Goal: Task Accomplishment & Management: Use online tool/utility

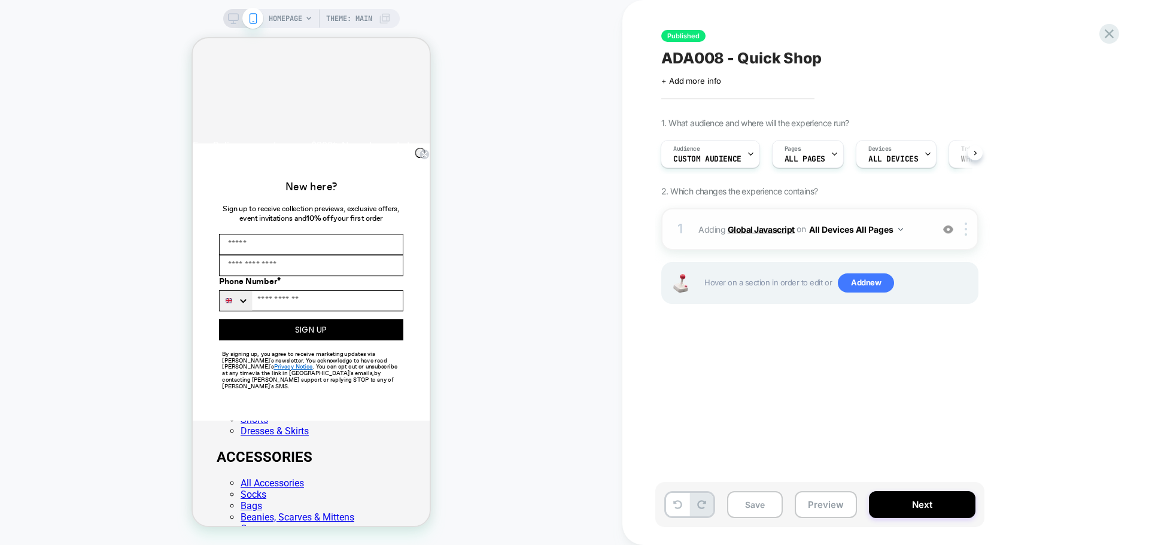
click at [749, 232] on b "Global Javascript" at bounding box center [761, 229] width 67 height 10
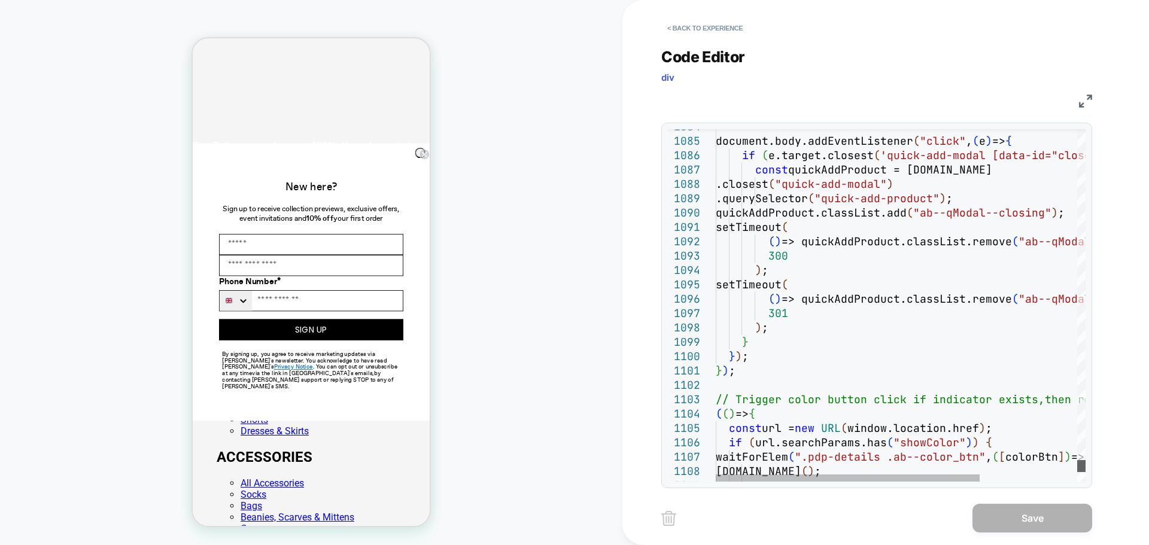
scroll to position [0, 237]
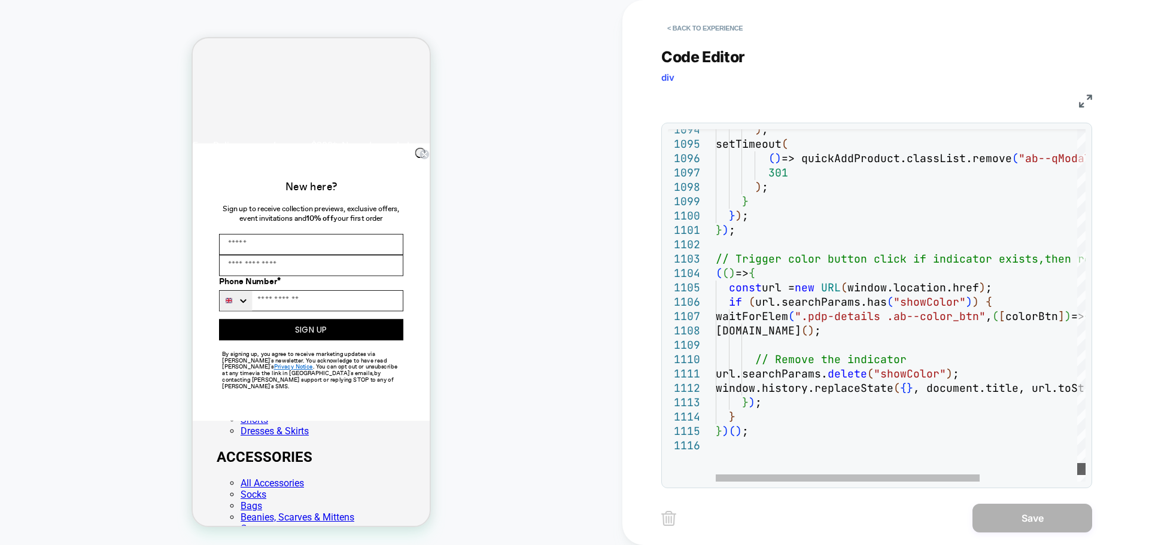
click at [1077, 470] on div at bounding box center [1081, 469] width 8 height 12
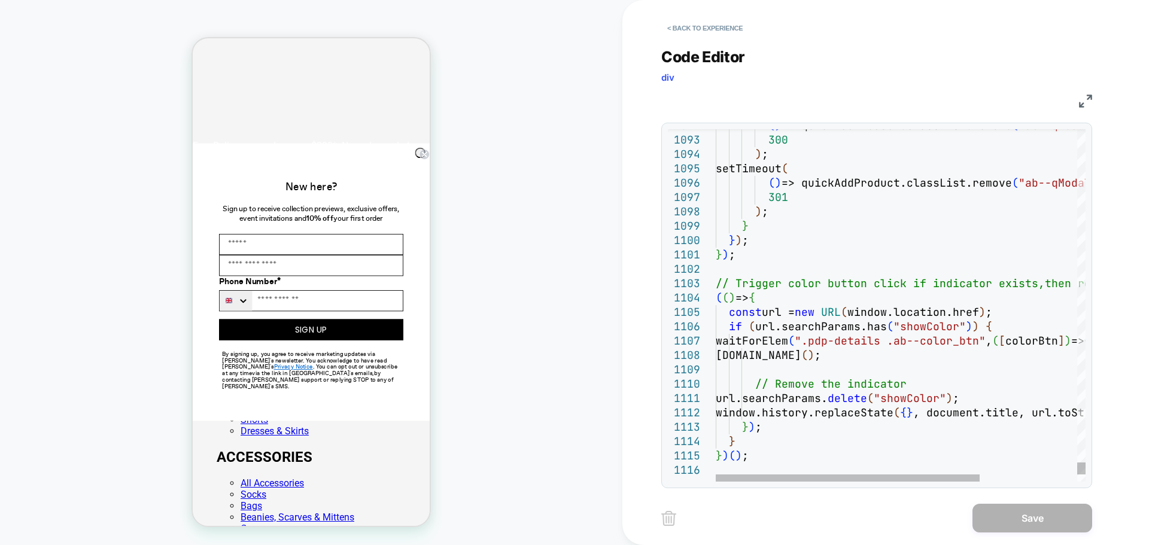
scroll to position [0, 0]
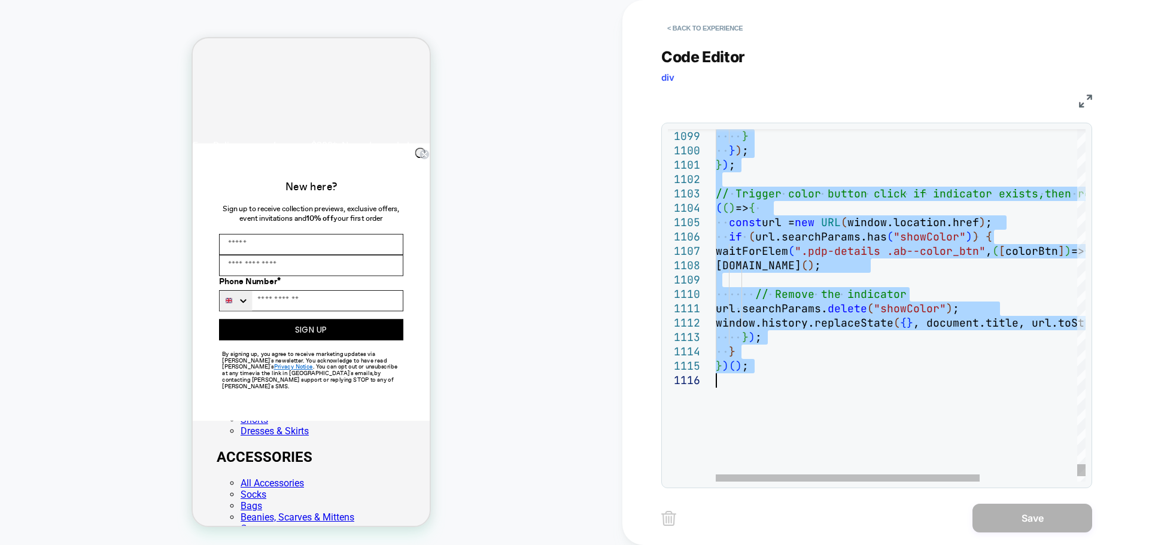
type textarea "**********"
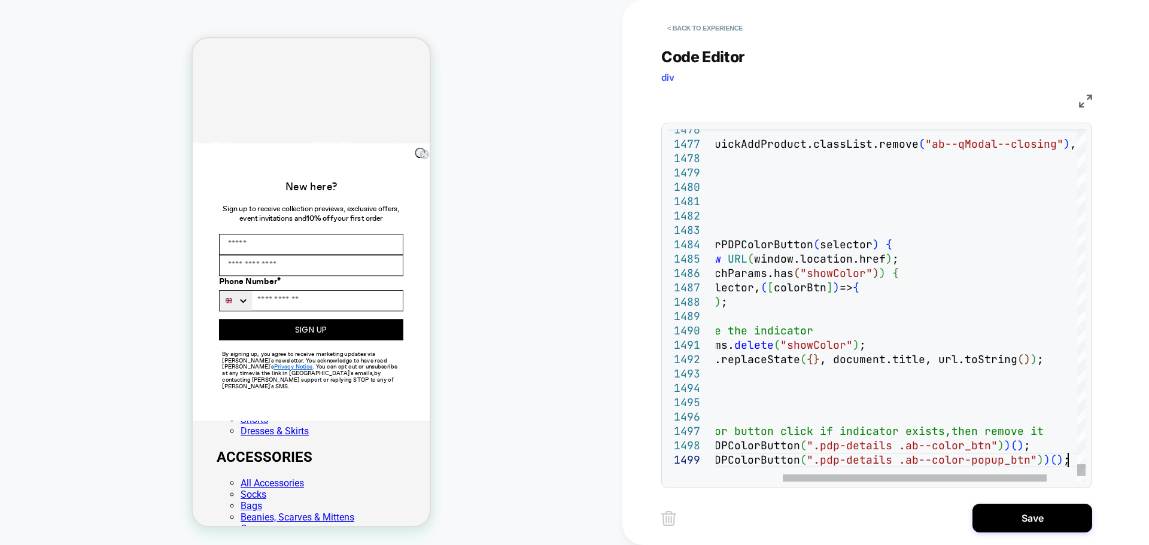
scroll to position [0, 237]
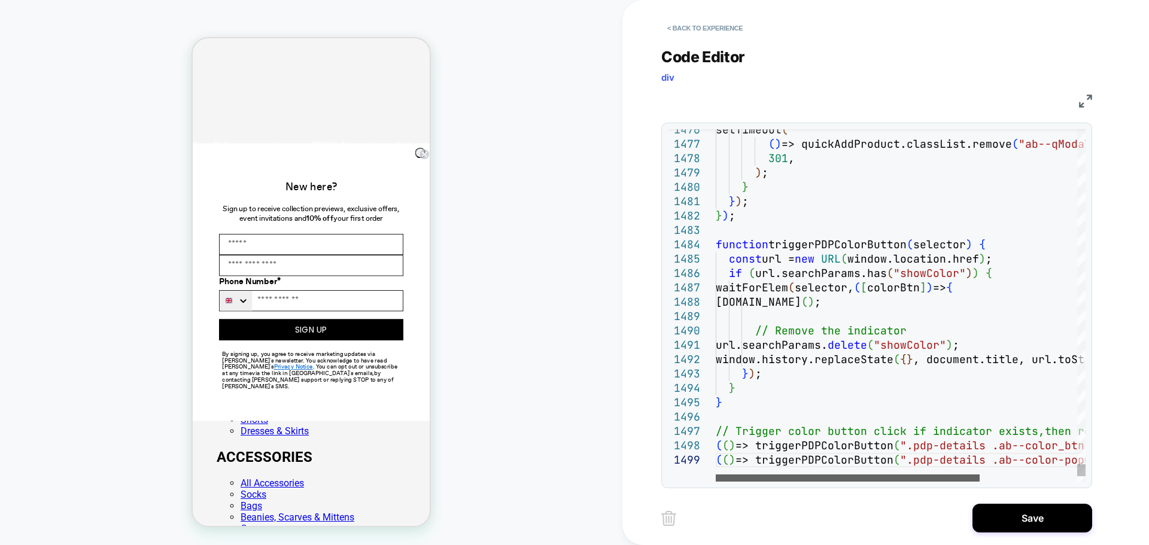
click at [755, 475] on div at bounding box center [848, 478] width 264 height 7
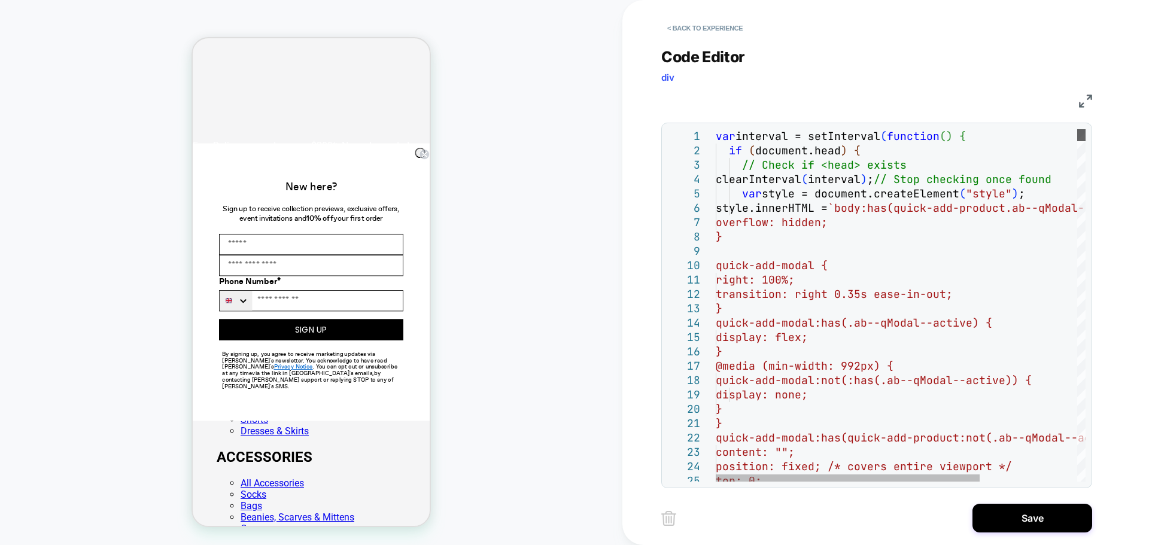
click at [1085, 129] on div at bounding box center [1081, 135] width 8 height 12
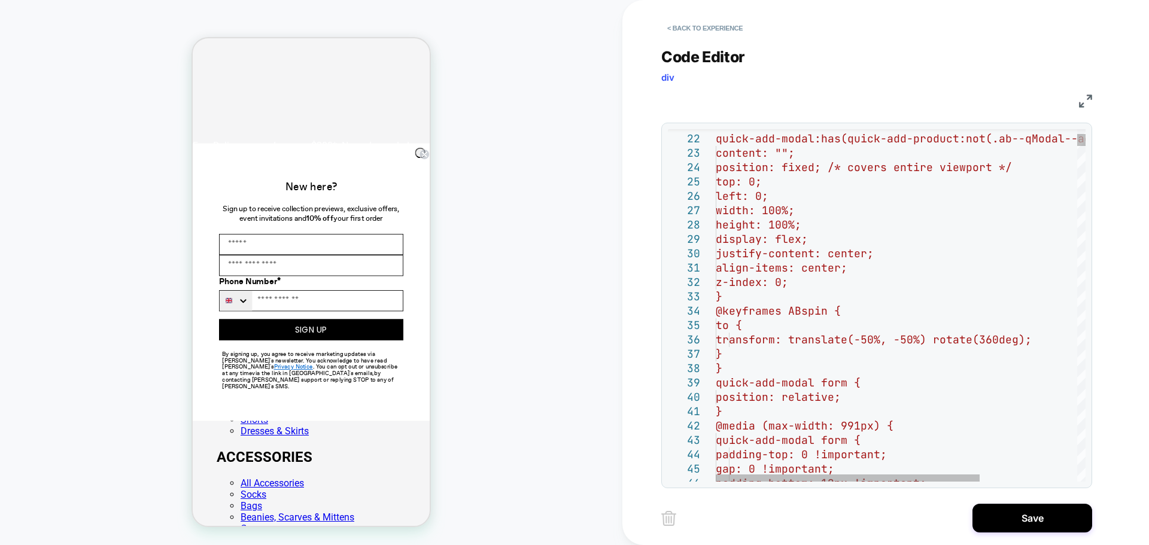
scroll to position [0, 0]
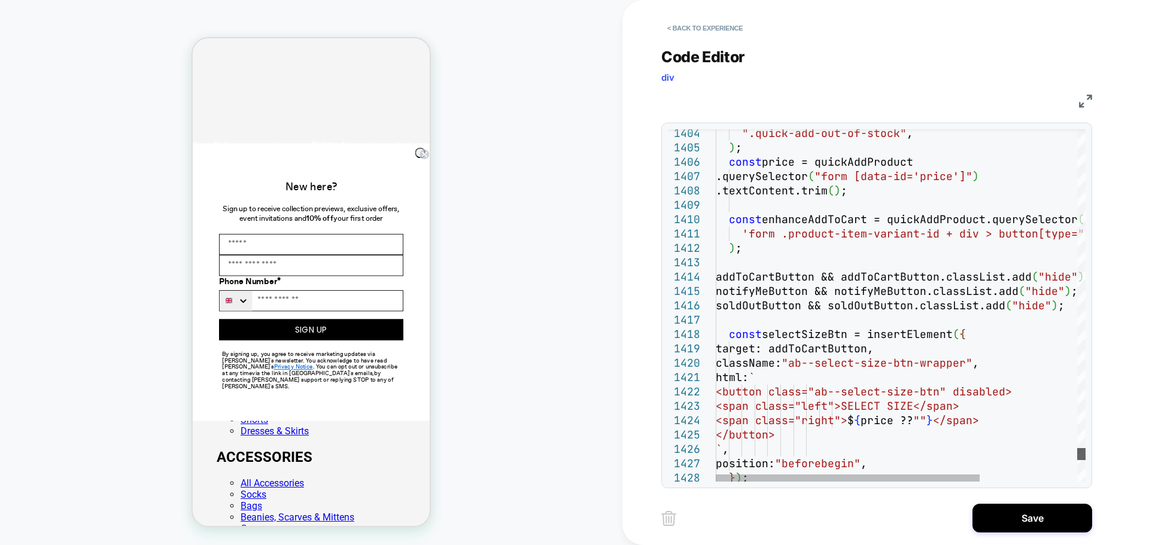
click at [1077, 454] on div at bounding box center [1081, 454] width 8 height 12
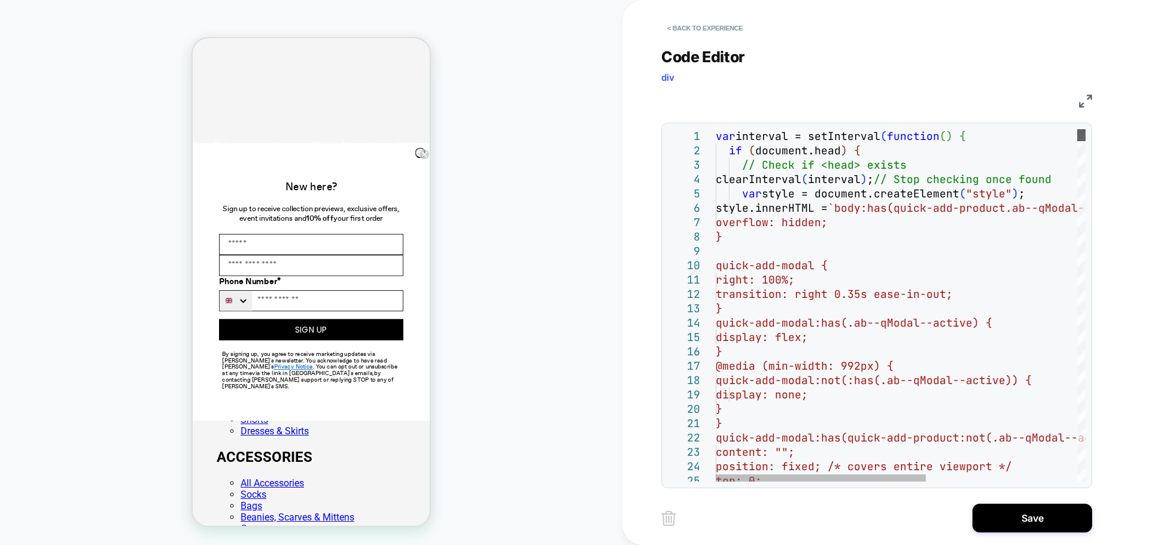
click at [1085, 135] on div at bounding box center [1081, 135] width 8 height 12
click at [1017, 523] on button "Save" at bounding box center [1032, 518] width 120 height 29
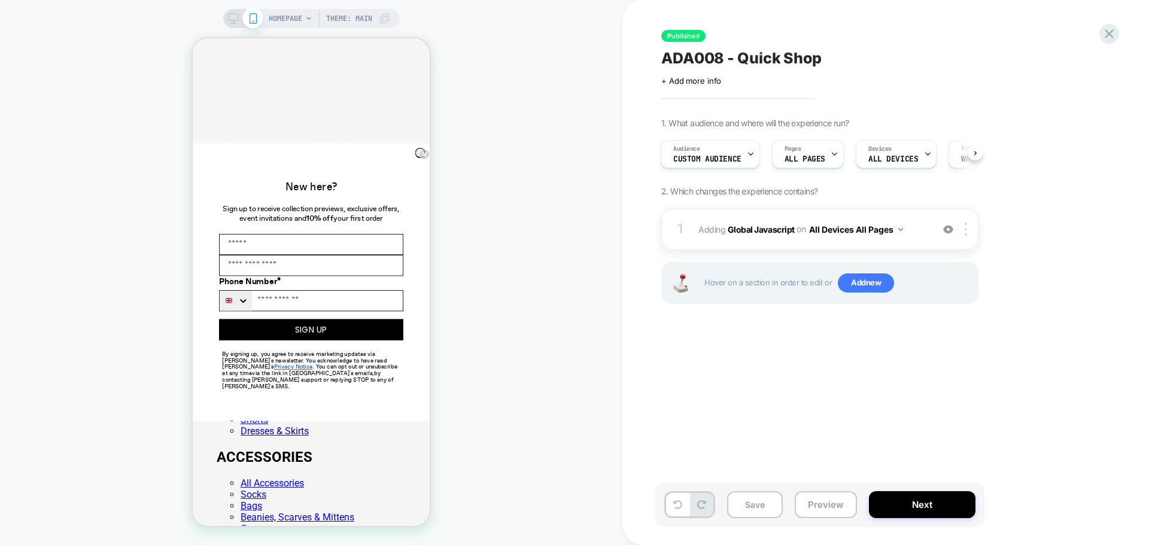
scroll to position [0, 0]
click at [918, 507] on button "Next" at bounding box center [922, 504] width 107 height 27
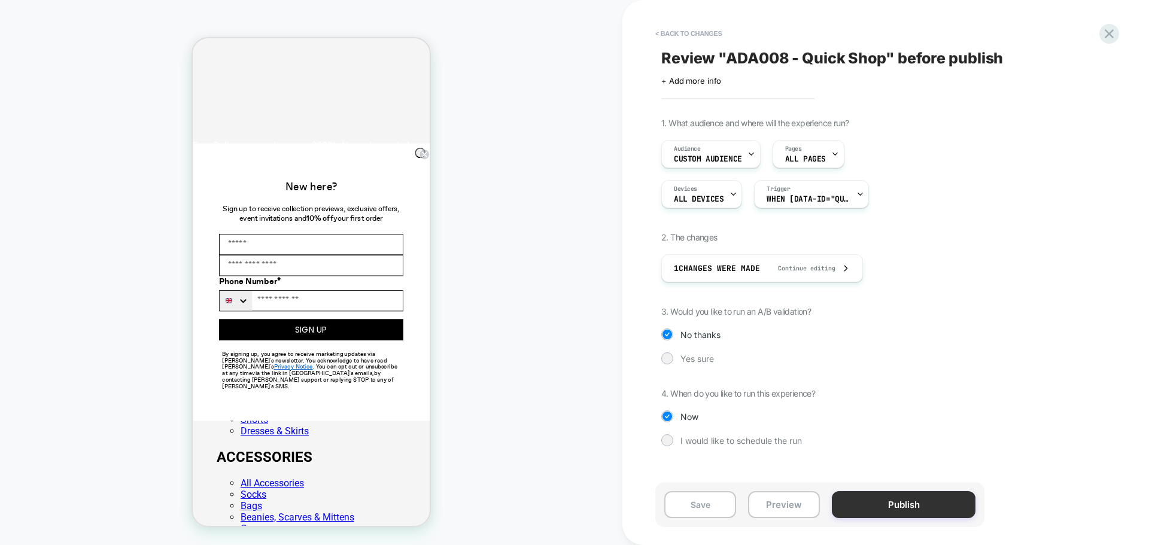
click at [881, 504] on button "Publish" at bounding box center [904, 504] width 144 height 27
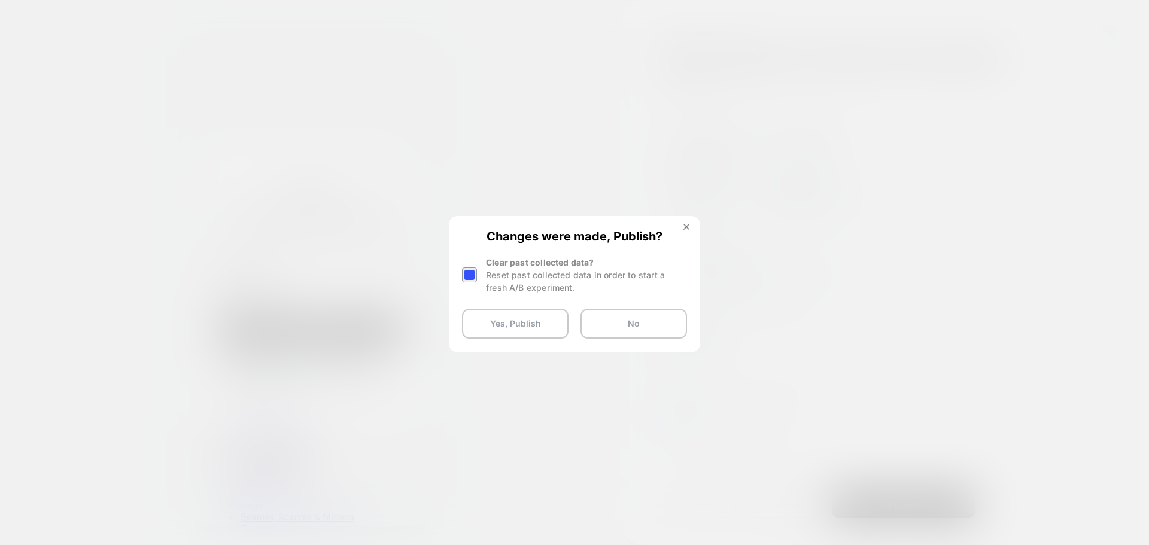
click at [466, 275] on div at bounding box center [469, 274] width 15 height 15
click at [498, 329] on button "Yes, Publish" at bounding box center [515, 324] width 107 height 30
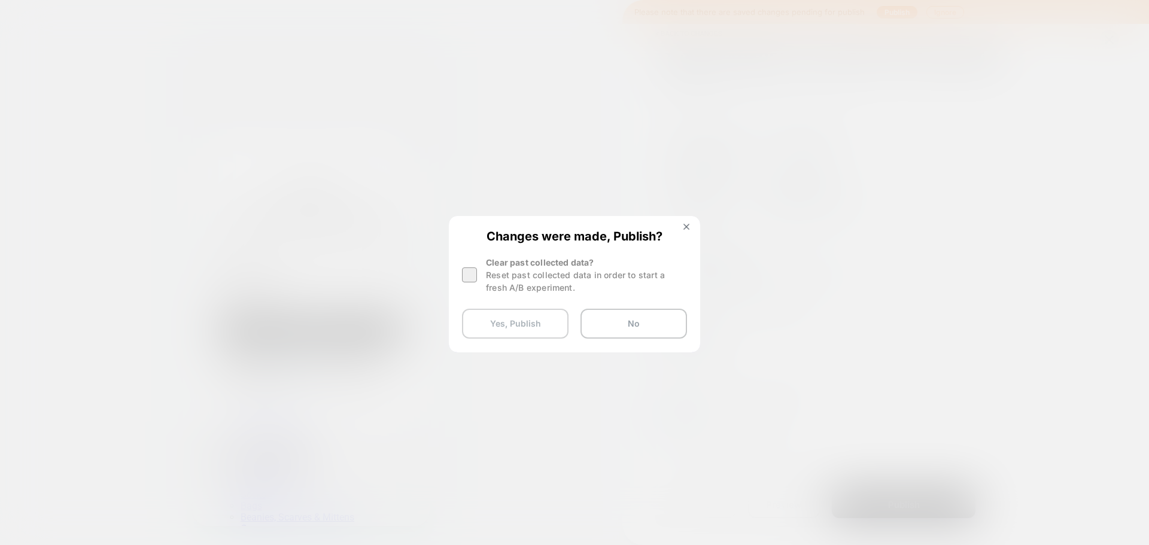
scroll to position [0, 237]
